Goal: Information Seeking & Learning: Learn about a topic

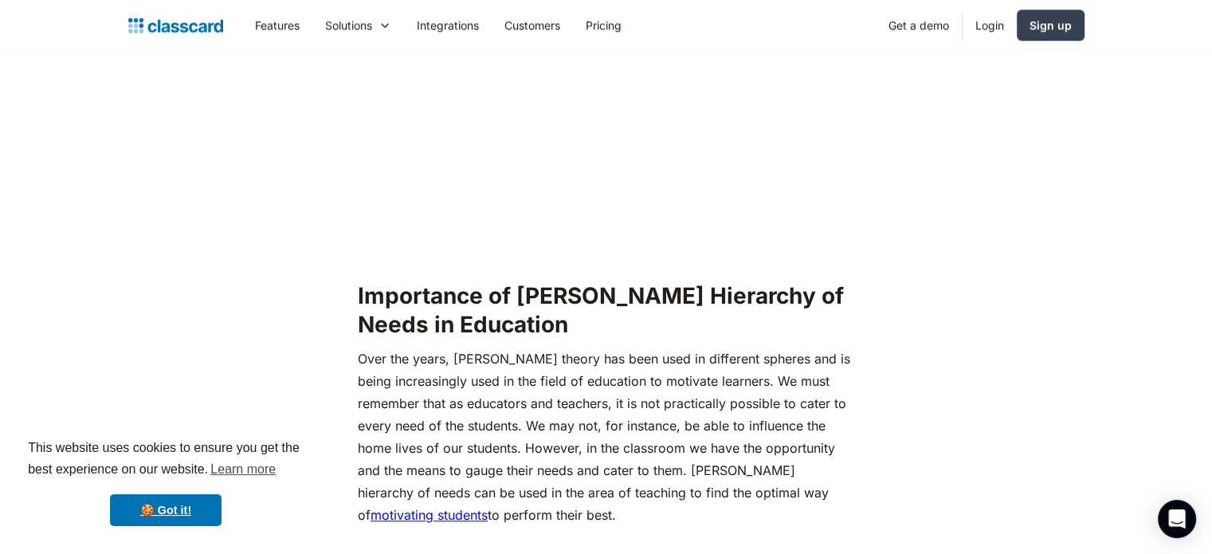
scroll to position [1392, 0]
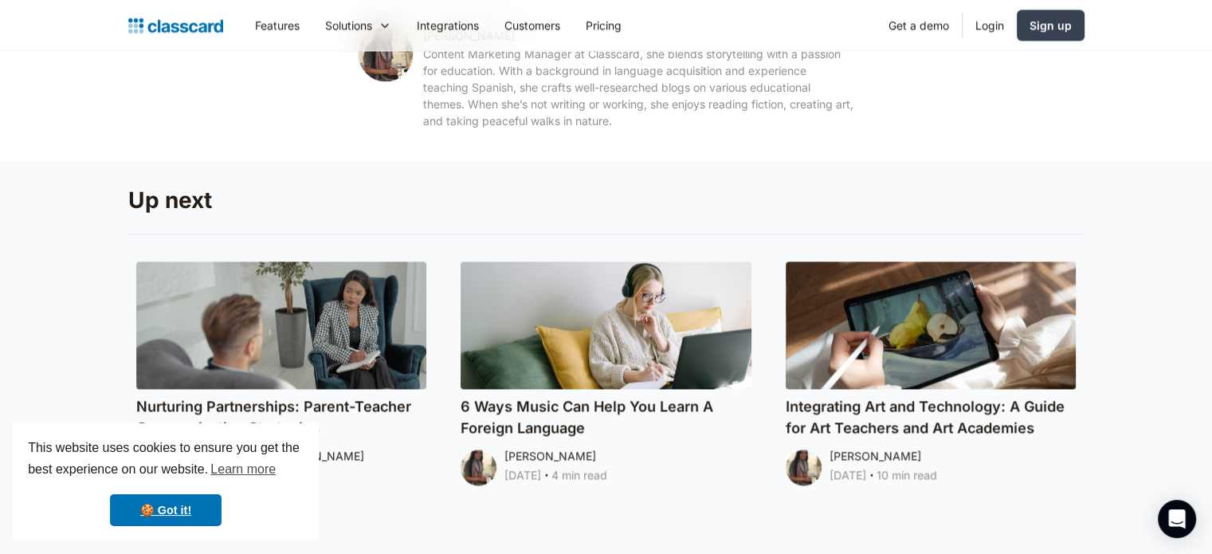
scroll to position [770, 0]
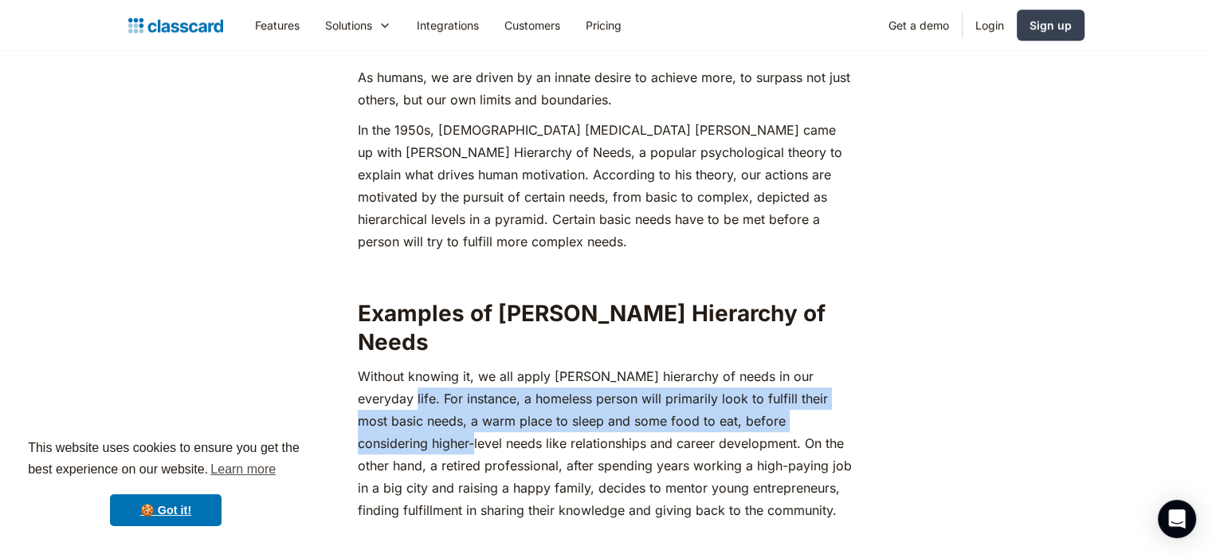
drag, startPoint x: 1057, startPoint y: 398, endPoint x: 1035, endPoint y: 346, distance: 57.1
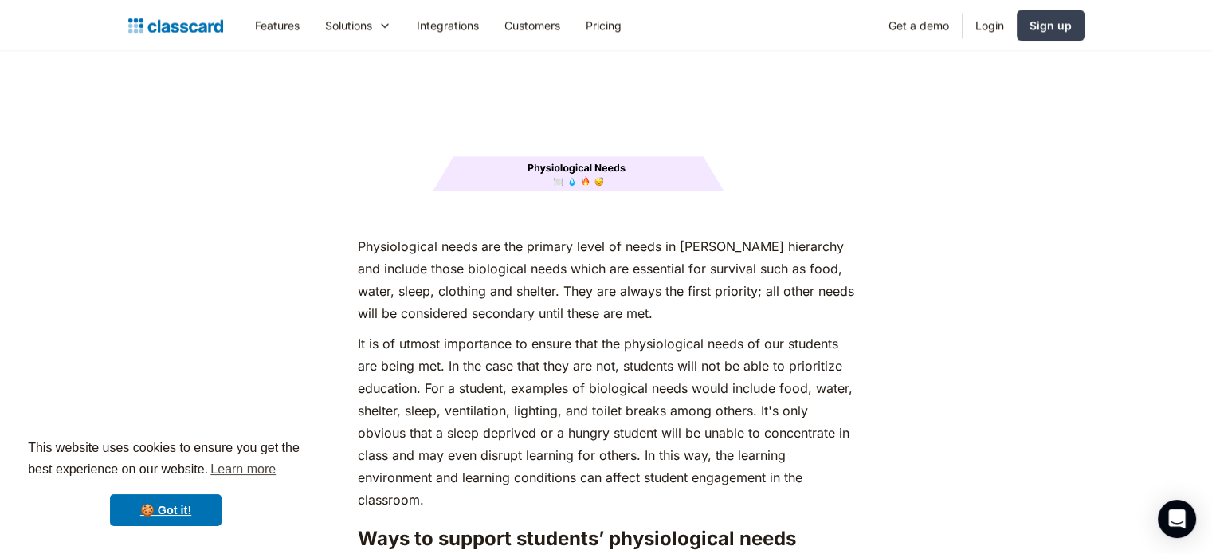
scroll to position [1316, 0]
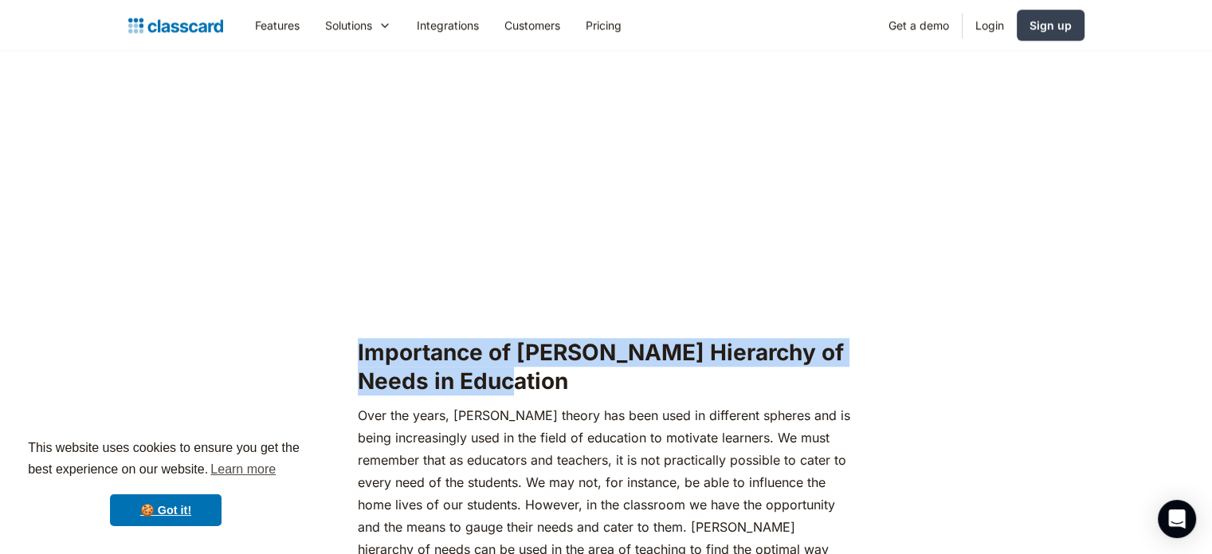
drag, startPoint x: 357, startPoint y: 316, endPoint x: 488, endPoint y: 347, distance: 135.1
copy h2 "Importance of [PERSON_NAME] Hierarchy of Needs in Education"
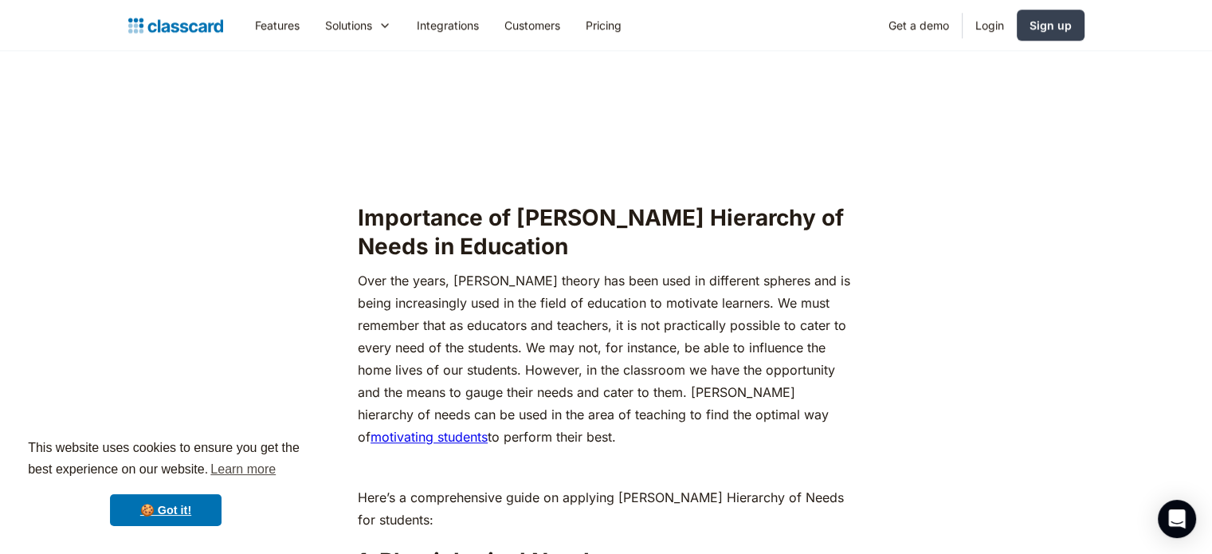
scroll to position [1440, 0]
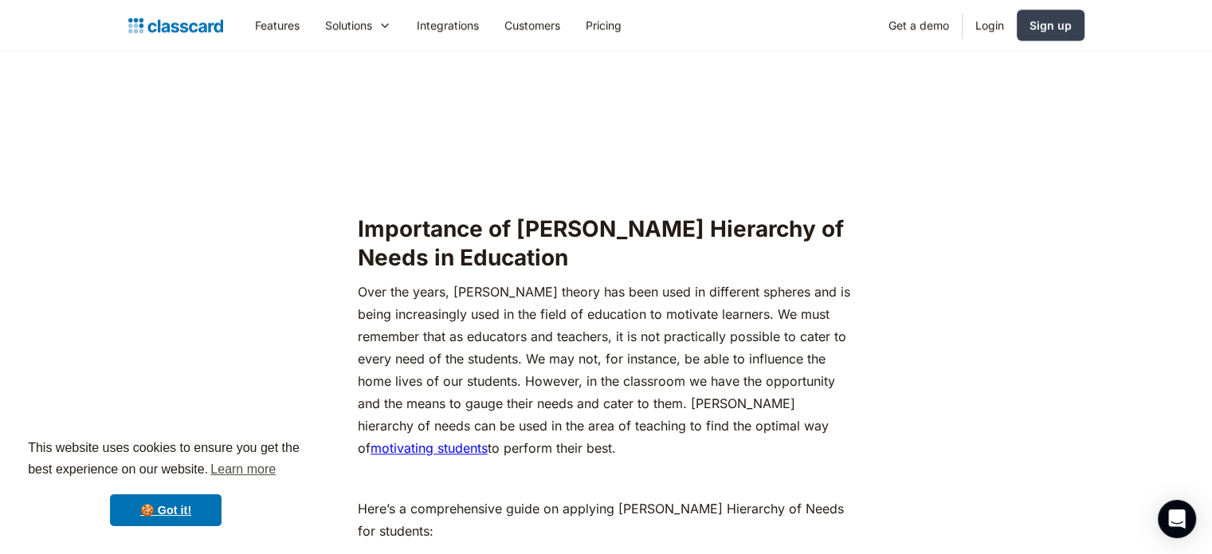
click at [488, 440] on link "motivating students" at bounding box center [429, 448] width 117 height 16
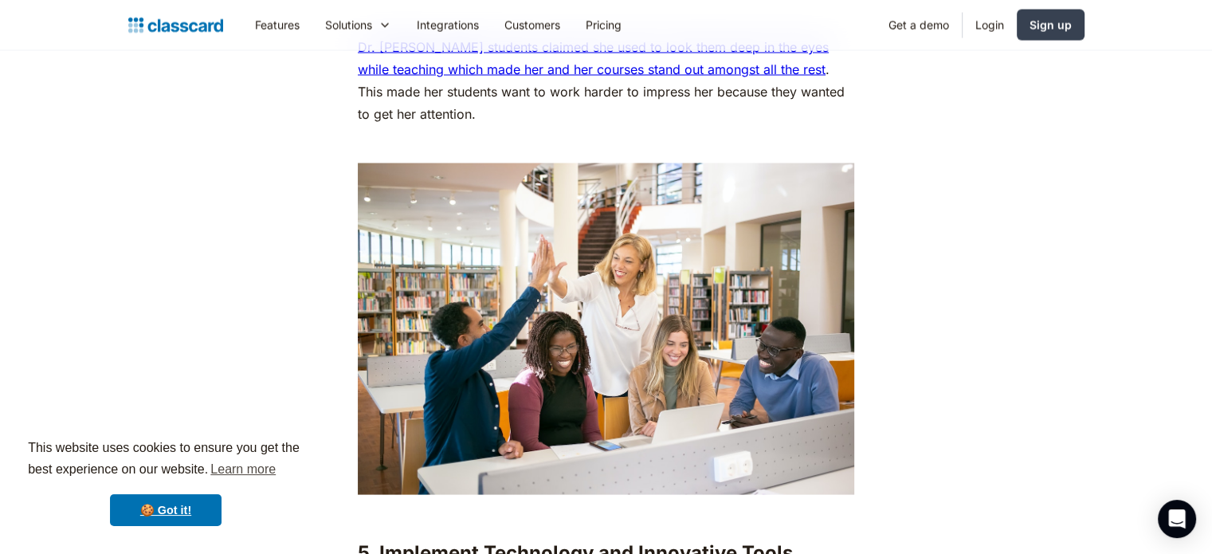
scroll to position [3093, 0]
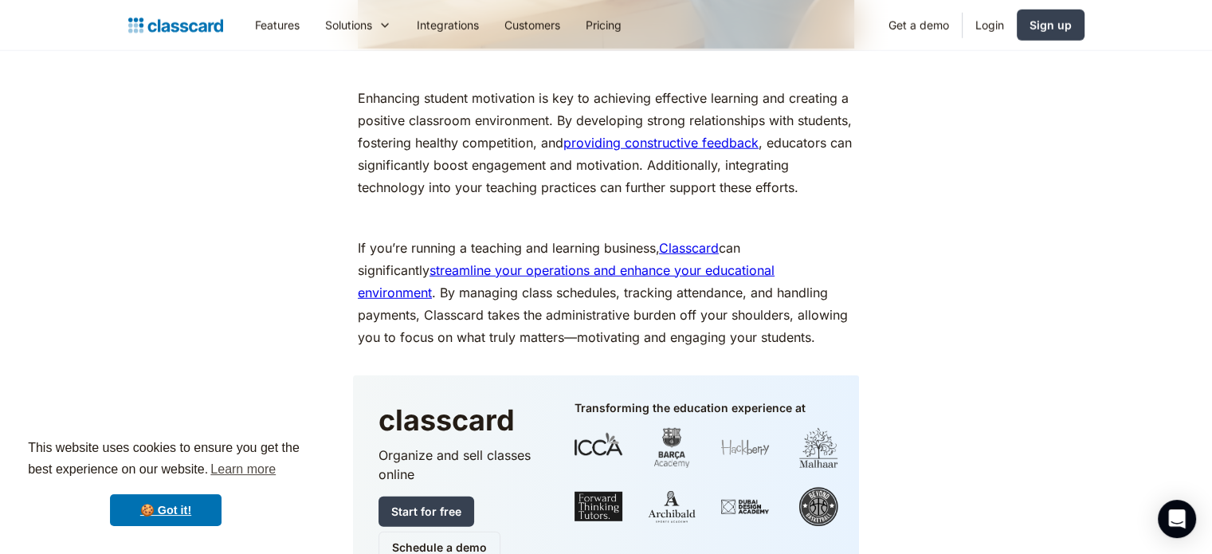
drag, startPoint x: 1216, startPoint y: 49, endPoint x: 1167, endPoint y: 398, distance: 352.4
